Goal: Task Accomplishment & Management: Manage account settings

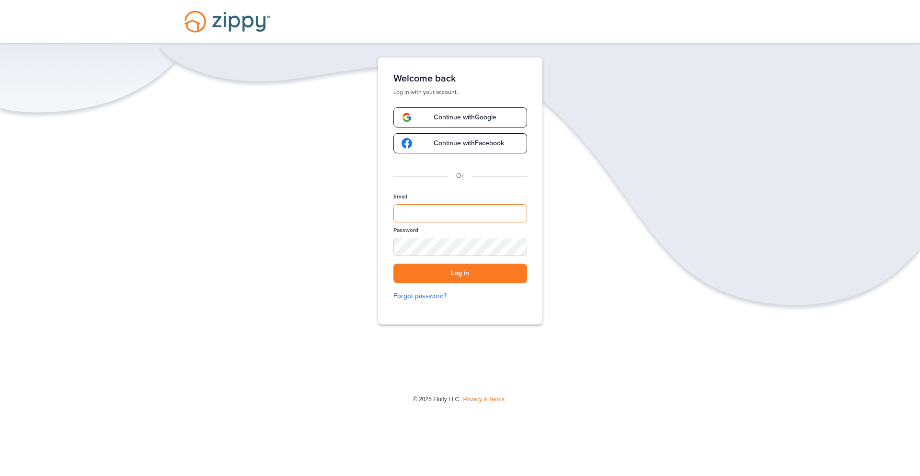
click at [501, 205] on input "Email" at bounding box center [461, 213] width 134 height 18
type input "**********"
click at [476, 268] on button "Log in" at bounding box center [461, 274] width 134 height 20
